Goal: Check status: Check status

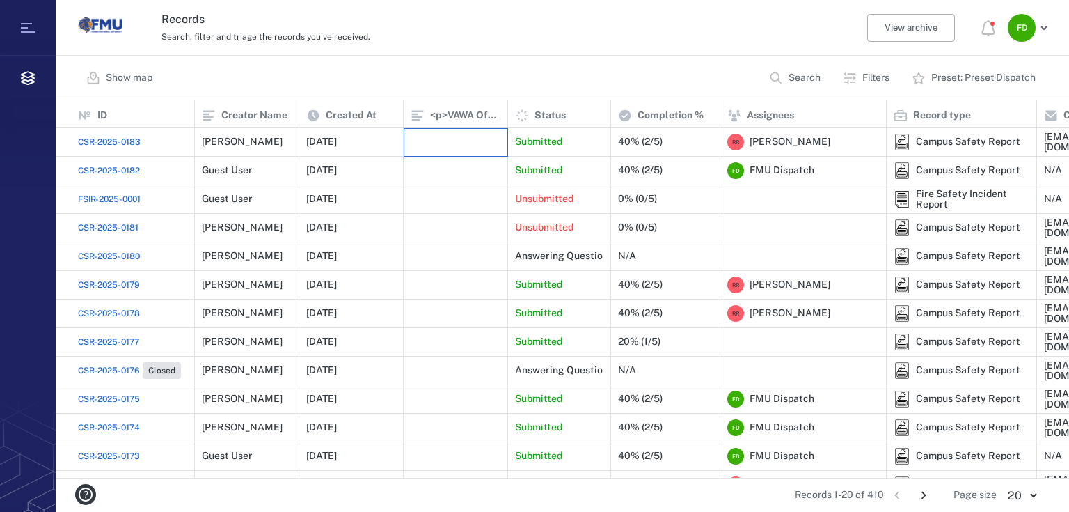
click at [404, 135] on div at bounding box center [456, 142] width 104 height 29
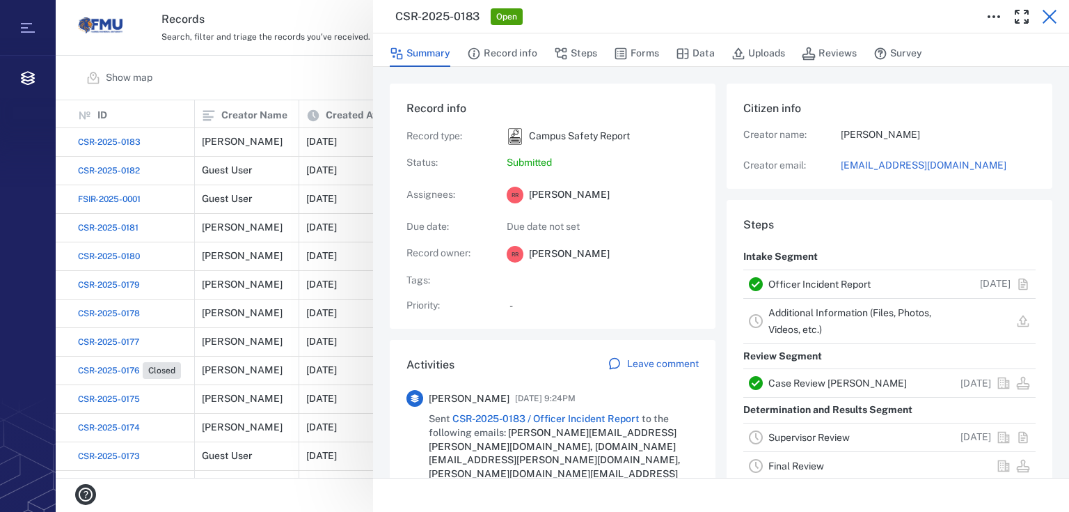
click at [1047, 11] on icon "button" at bounding box center [1049, 16] width 17 height 17
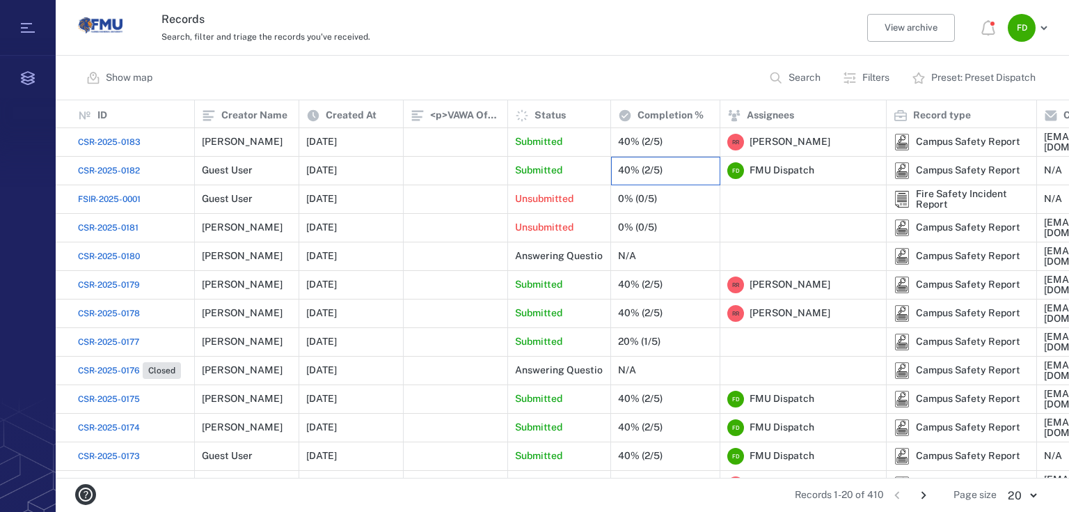
click at [645, 167] on div "40% (2/5)" at bounding box center [640, 170] width 45 height 10
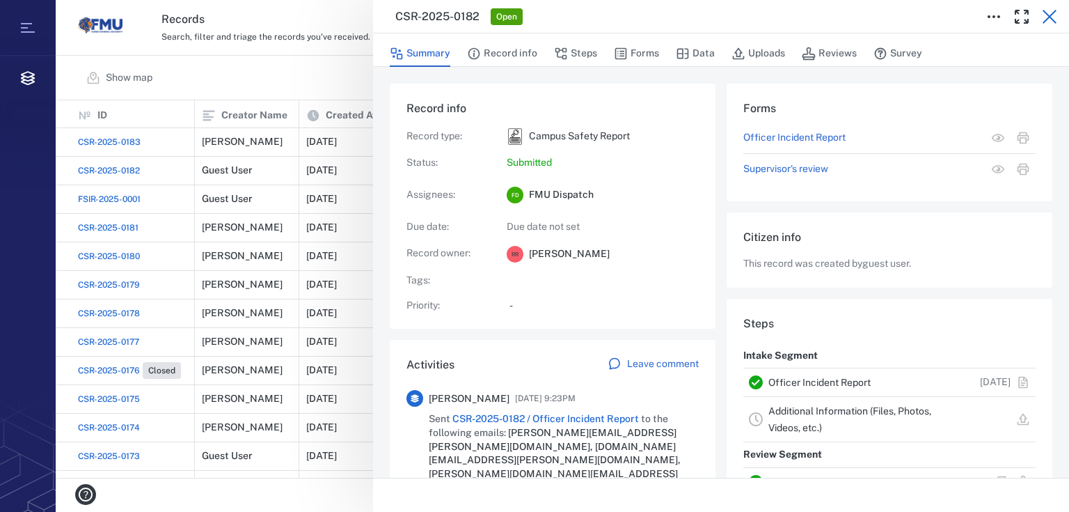
click at [1050, 19] on icon "button" at bounding box center [1049, 16] width 17 height 17
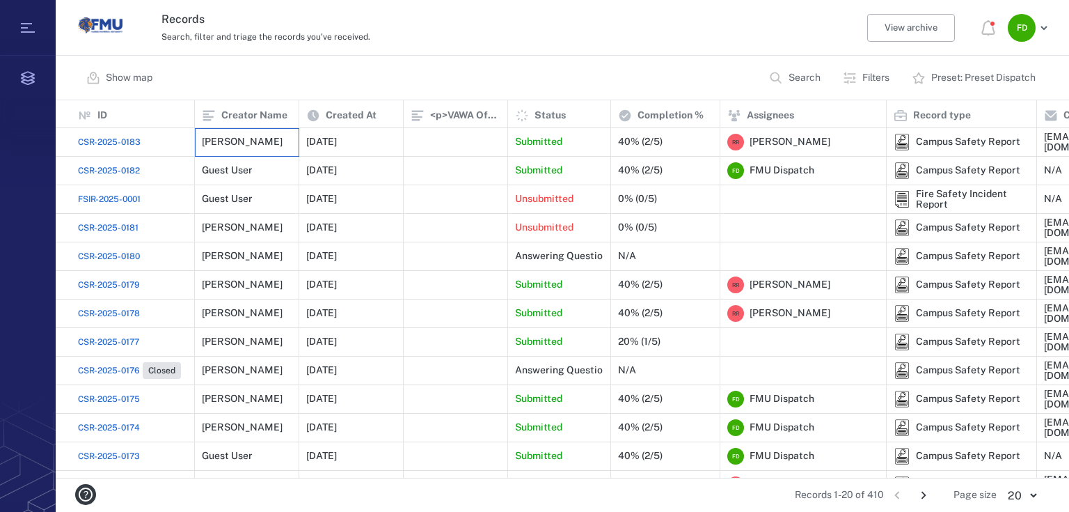
click at [252, 148] on div "[PERSON_NAME]" at bounding box center [247, 142] width 90 height 28
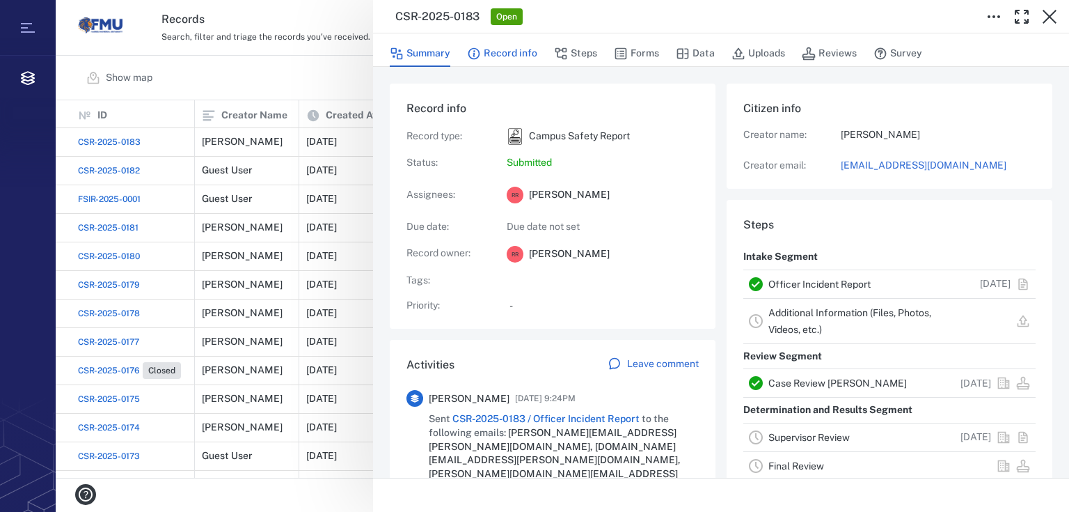
click at [489, 53] on button "Record info" at bounding box center [502, 53] width 70 height 26
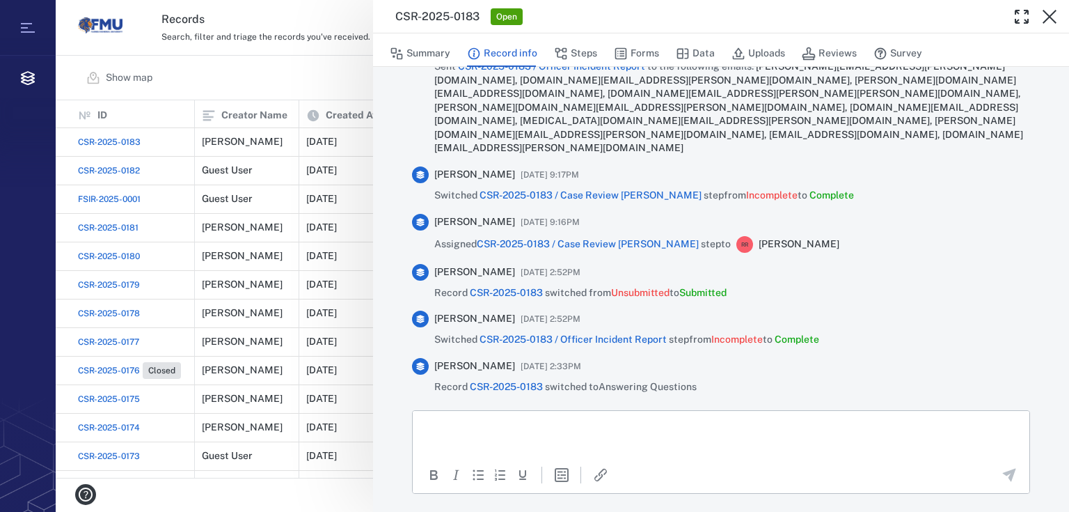
scroll to position [315, 0]
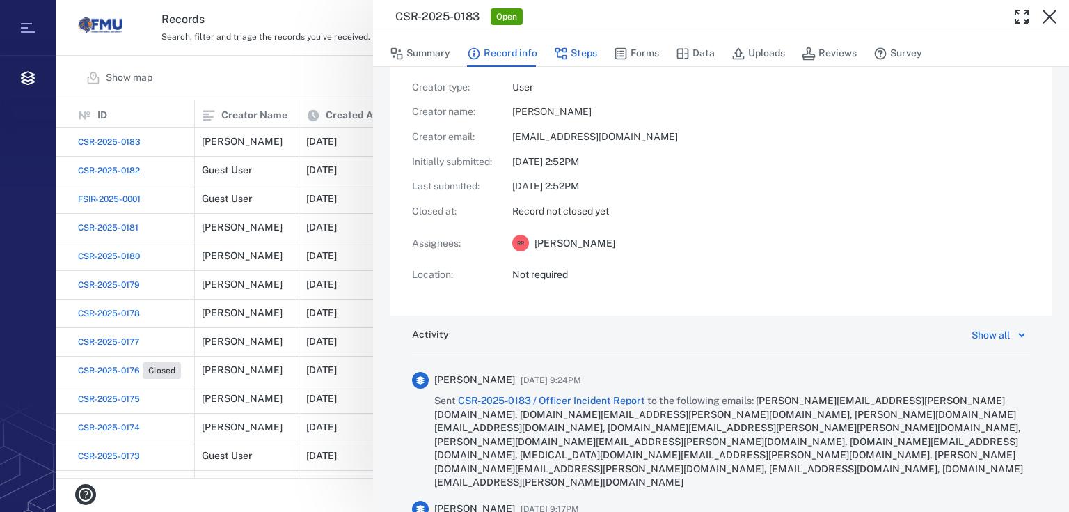
click at [587, 59] on button "Steps" at bounding box center [575, 53] width 43 height 26
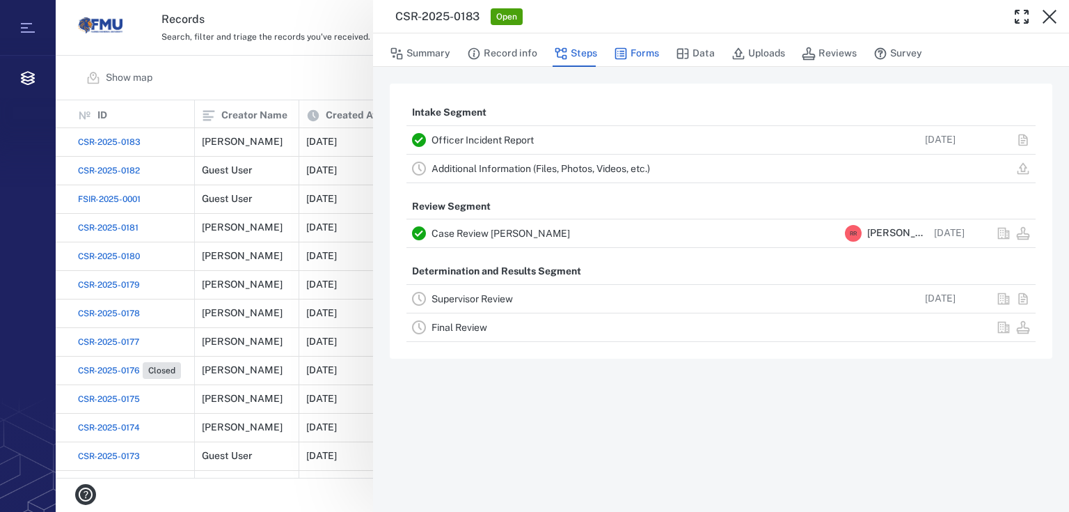
click at [651, 54] on button "Forms" at bounding box center [636, 53] width 45 height 26
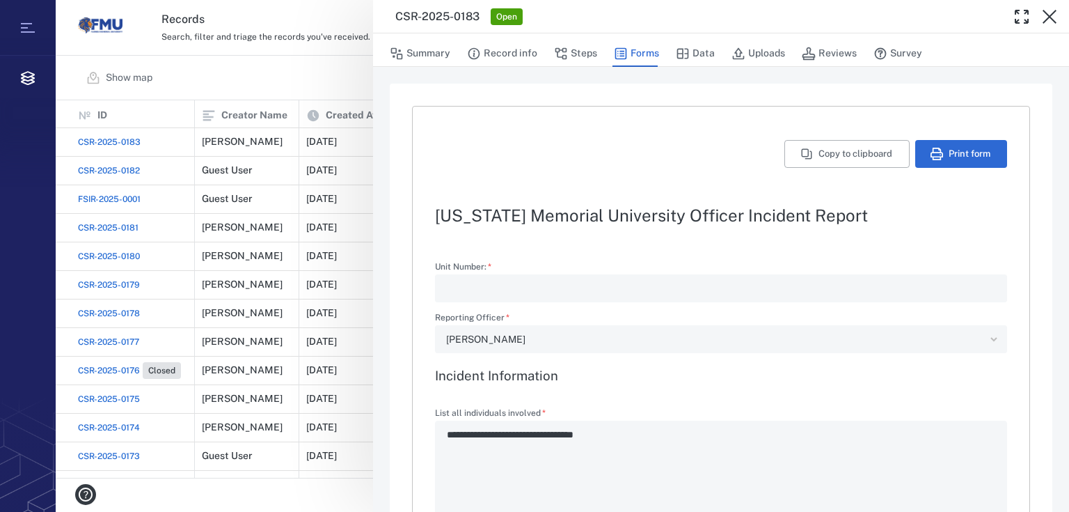
type textarea "*"
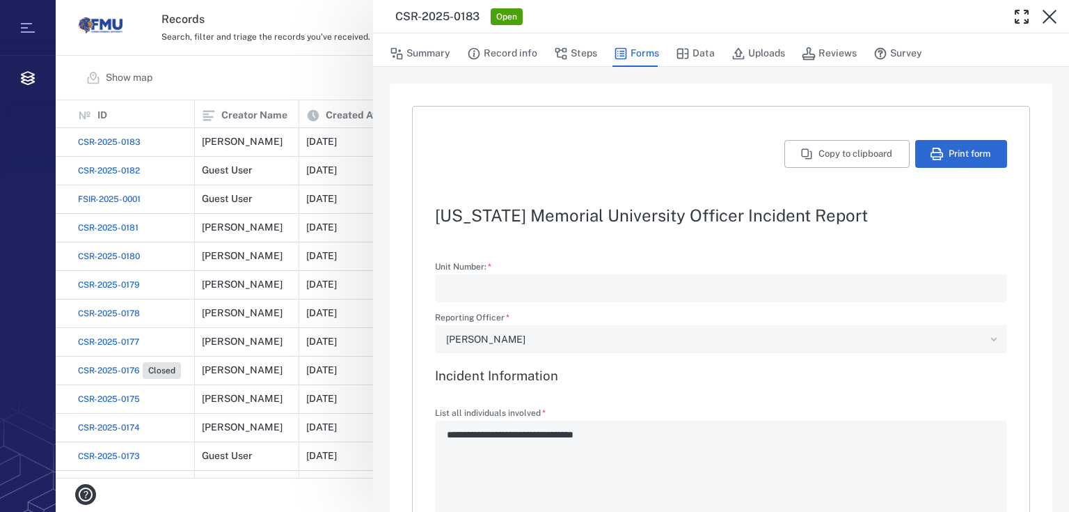
type textarea "*"
type input "**********"
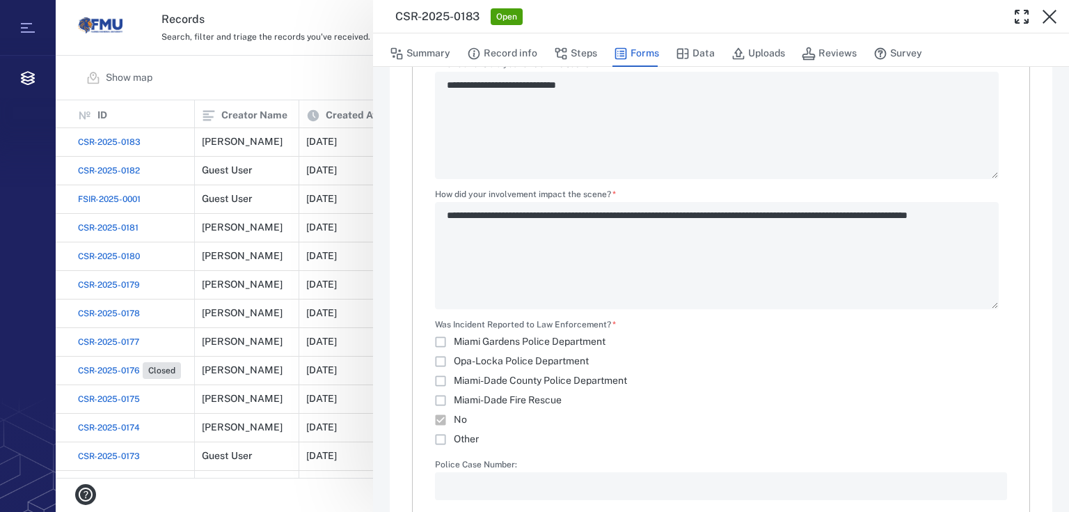
scroll to position [1645, 0]
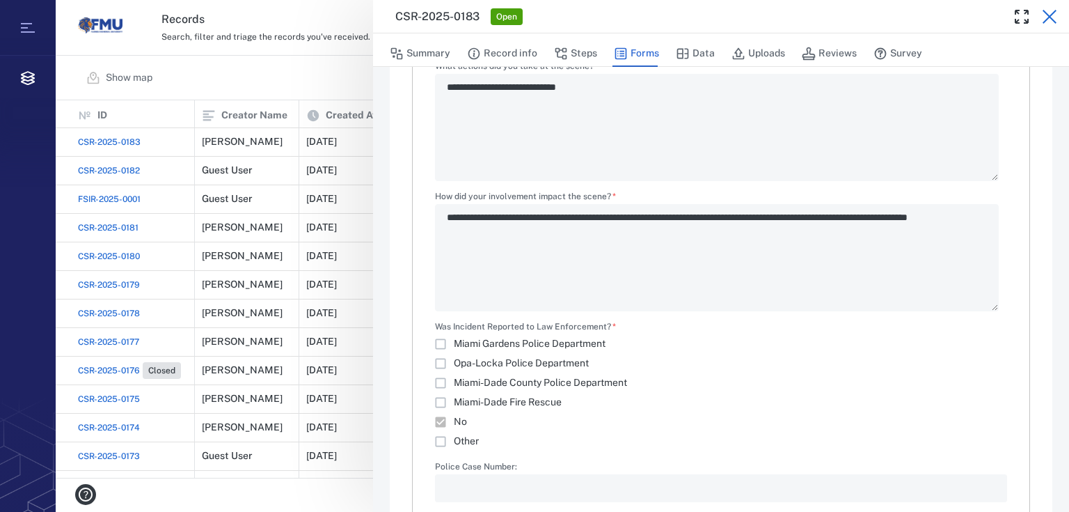
click at [1052, 17] on icon "button" at bounding box center [1049, 16] width 17 height 17
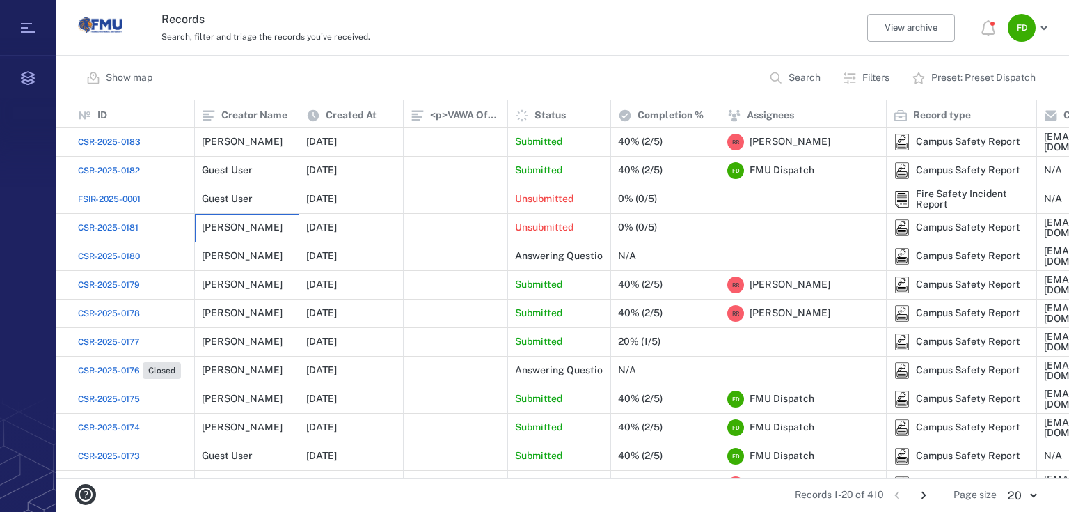
click at [250, 228] on div "[PERSON_NAME]" at bounding box center [242, 227] width 81 height 10
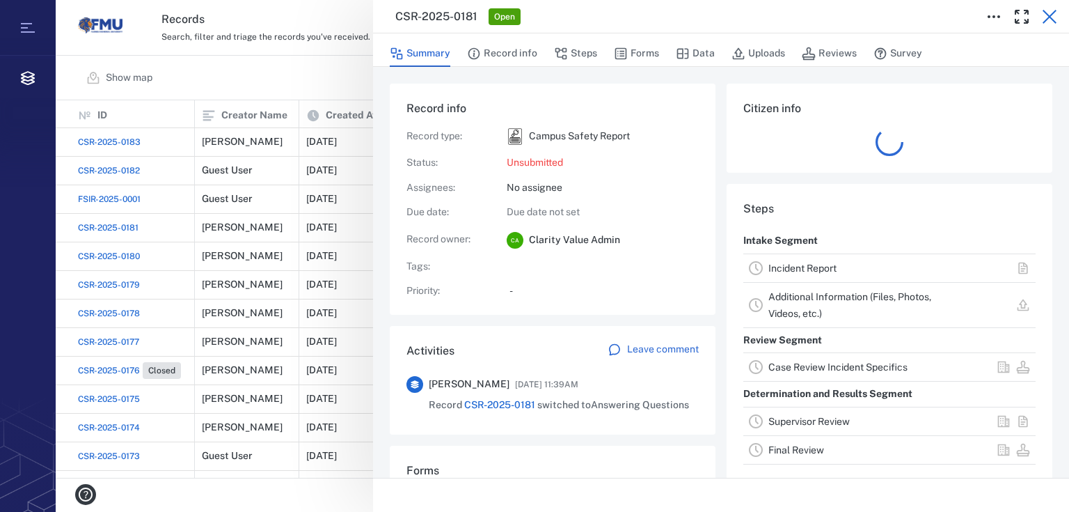
click at [1044, 15] on icon "button" at bounding box center [1049, 16] width 17 height 17
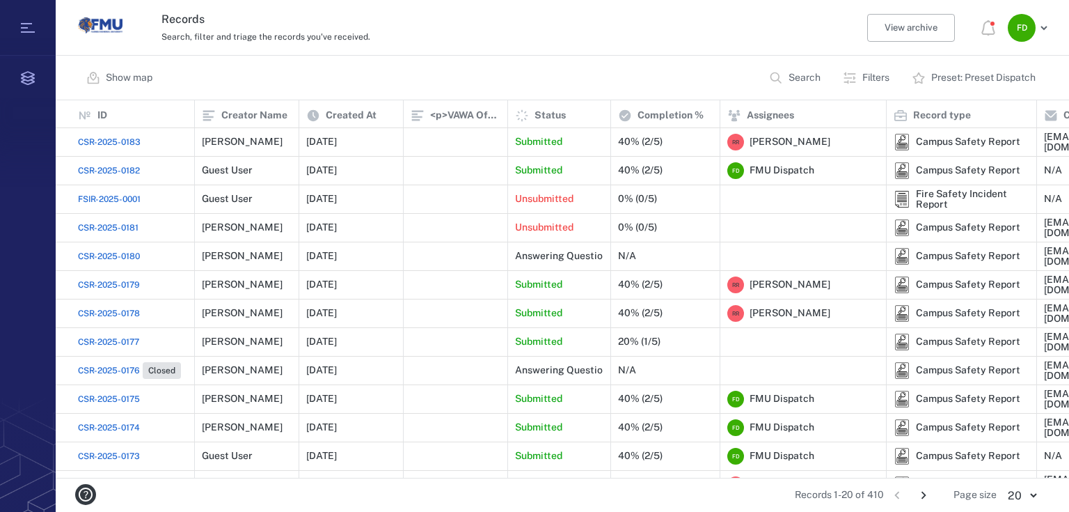
click at [134, 259] on span "CSR-2025-0180" at bounding box center [109, 256] width 62 height 13
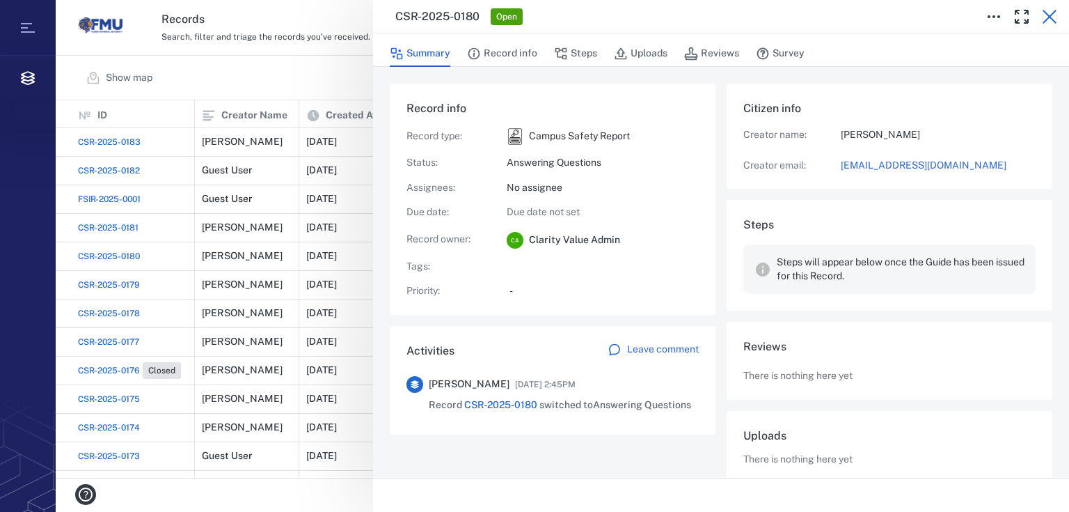
click at [1054, 13] on icon "button" at bounding box center [1049, 16] width 17 height 17
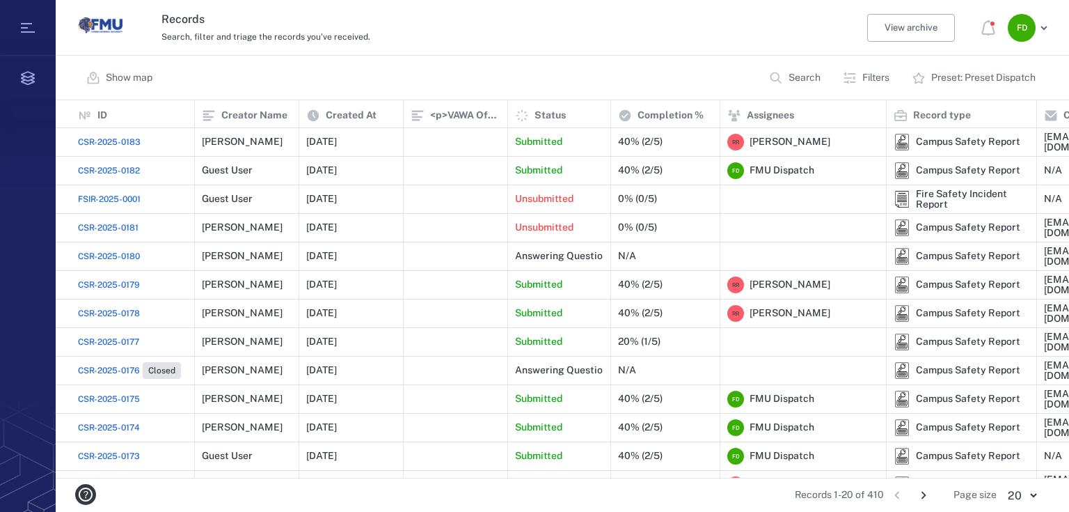
click at [124, 167] on span "CSR-2025-0182" at bounding box center [109, 170] width 62 height 13
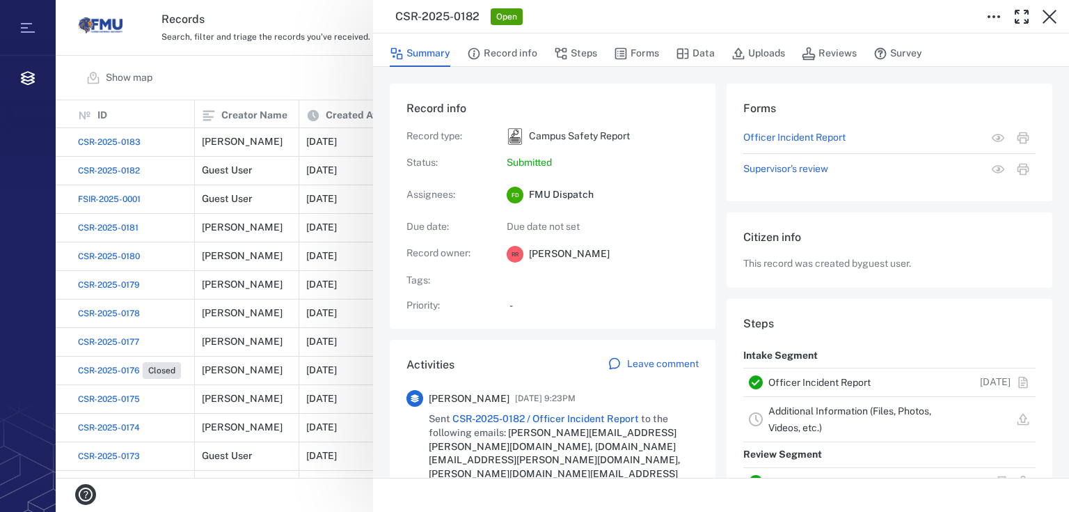
click at [281, 72] on div "CSR-2025-0182 Open Summary Record info Steps Forms Data Uploads Reviews Survey …" at bounding box center [562, 256] width 1013 height 512
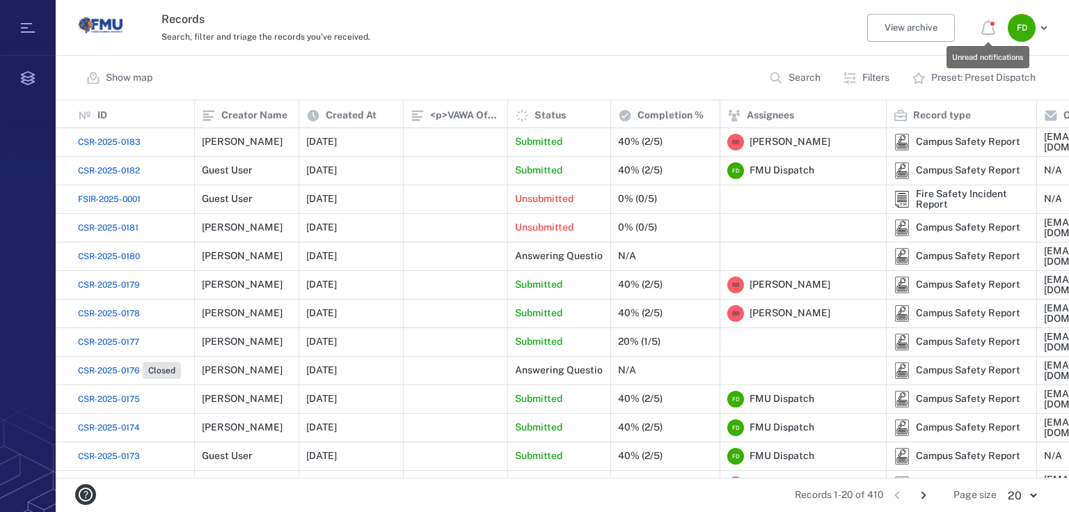
click at [983, 27] on icon at bounding box center [987, 27] width 13 height 15
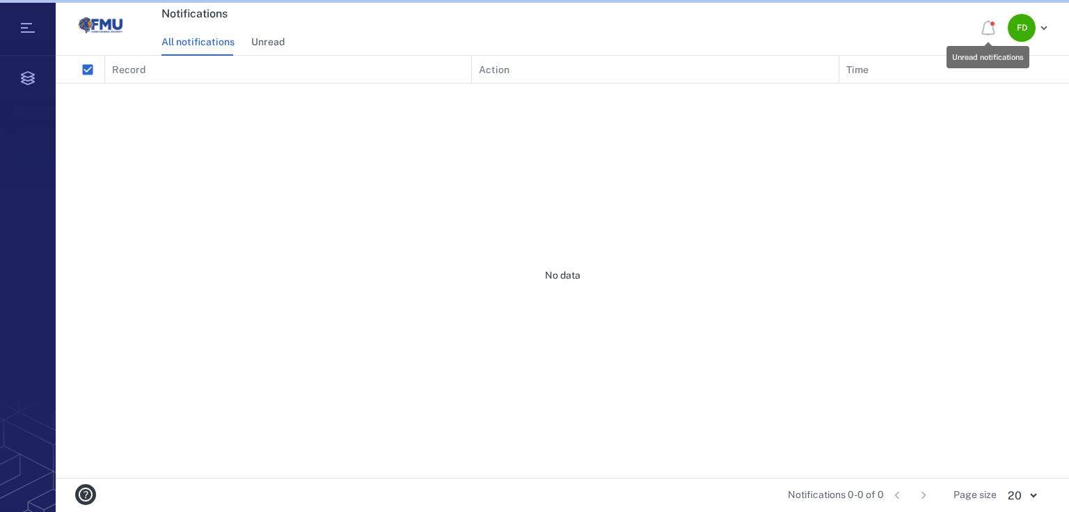
scroll to position [413, 1005]
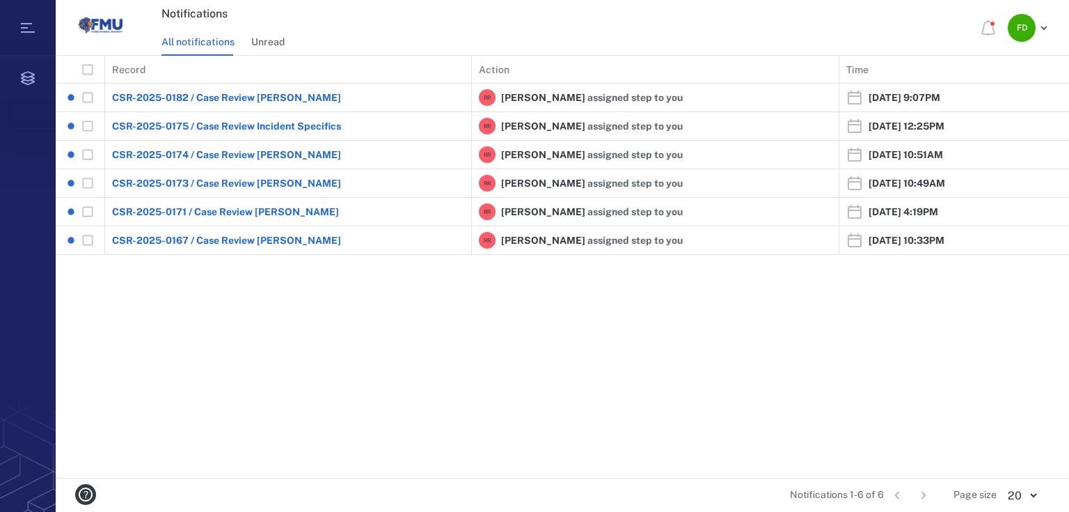
click at [90, 20] on img "Go home" at bounding box center [100, 25] width 45 height 45
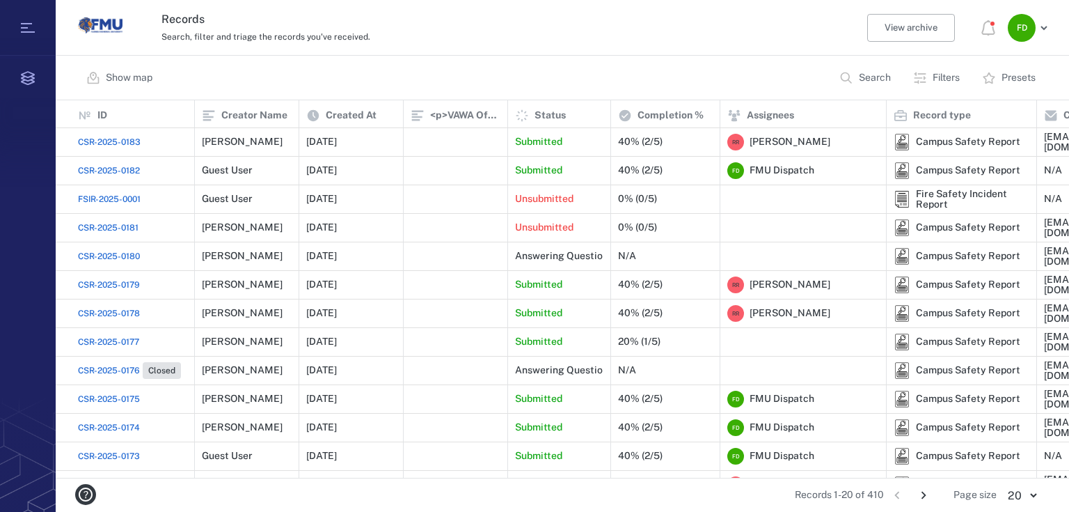
scroll to position [369, 1005]
click at [1044, 27] on icon "button" at bounding box center [1044, 27] width 17 height 17
click at [432, 38] on div at bounding box center [534, 256] width 1069 height 512
